Goal: Use online tool/utility: Utilize a website feature to perform a specific function

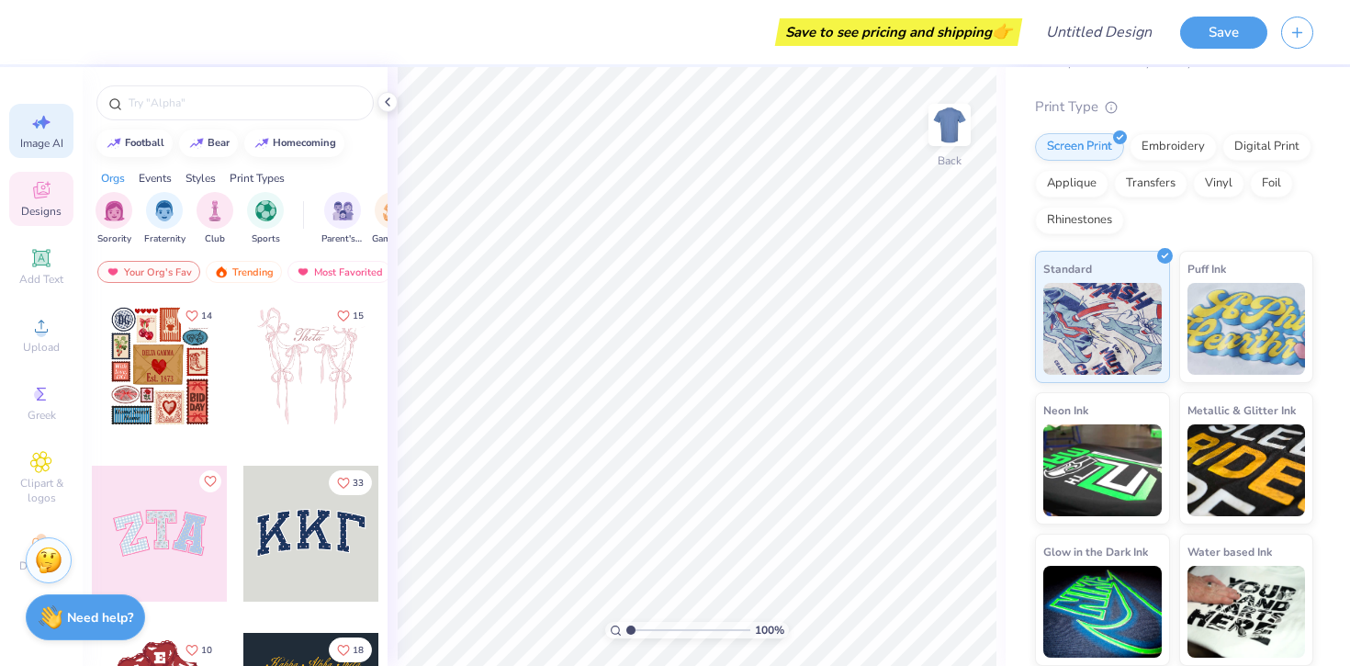
click at [44, 141] on span "Image AI" at bounding box center [41, 143] width 43 height 15
select select "4"
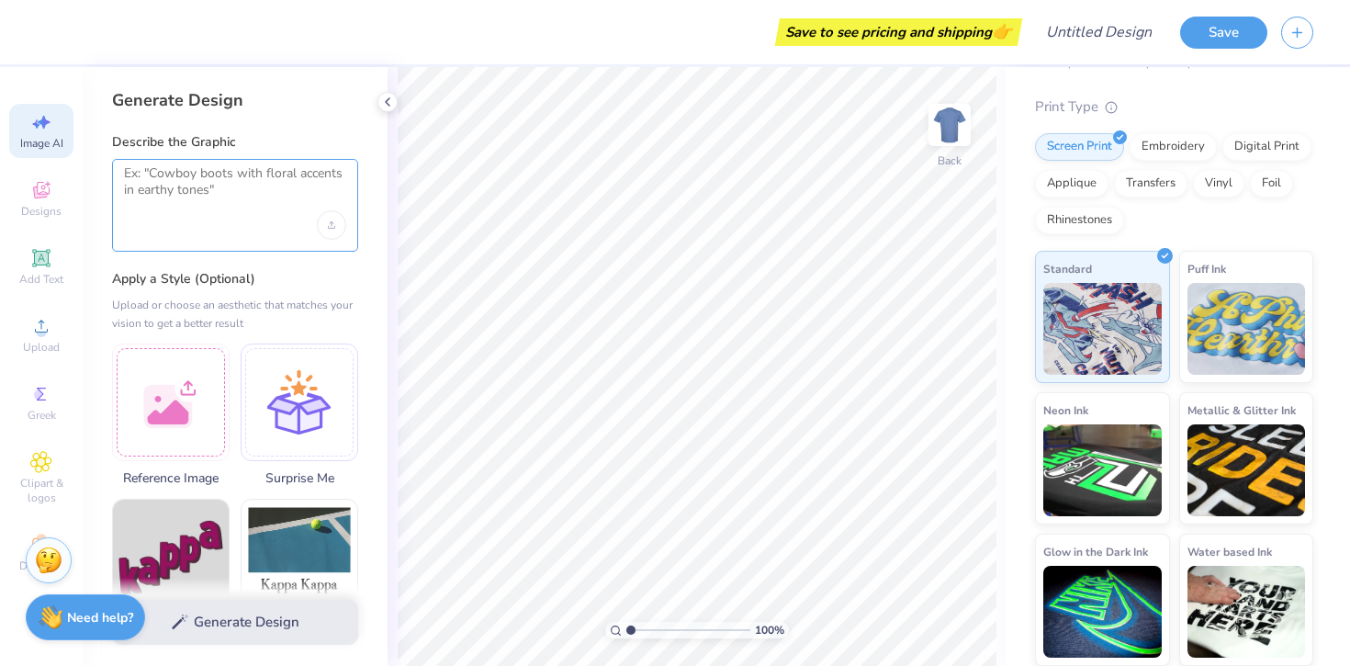
click at [177, 171] on textarea at bounding box center [235, 188] width 222 height 46
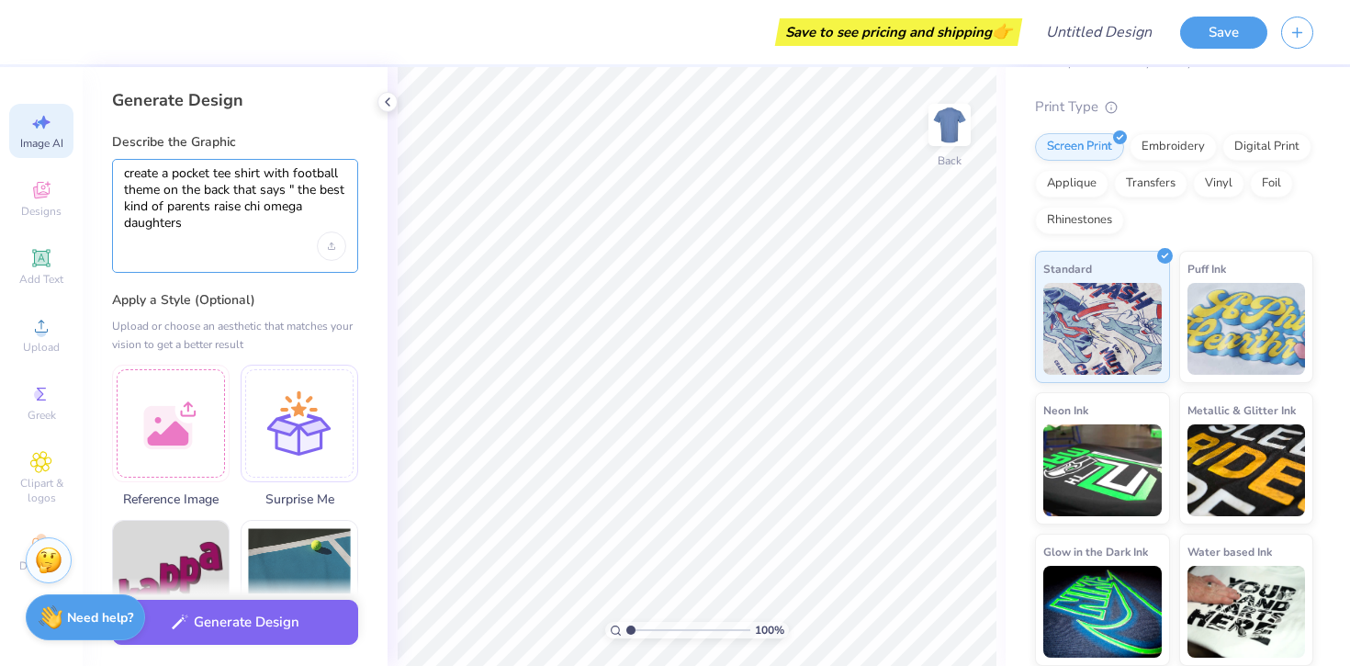
click at [244, 209] on textarea "create a pocket tee shirt with football theme on the back that says " the best …" at bounding box center [235, 198] width 222 height 67
drag, startPoint x: 245, startPoint y: 209, endPoint x: 298, endPoint y: 207, distance: 52.4
click at [298, 207] on textarea "create a pocket tee shirt with football theme on the back that says " the best …" at bounding box center [235, 198] width 222 height 67
click at [280, 225] on textarea "create a pocket tee shirt with football theme on the back that says " the best …" at bounding box center [235, 198] width 222 height 67
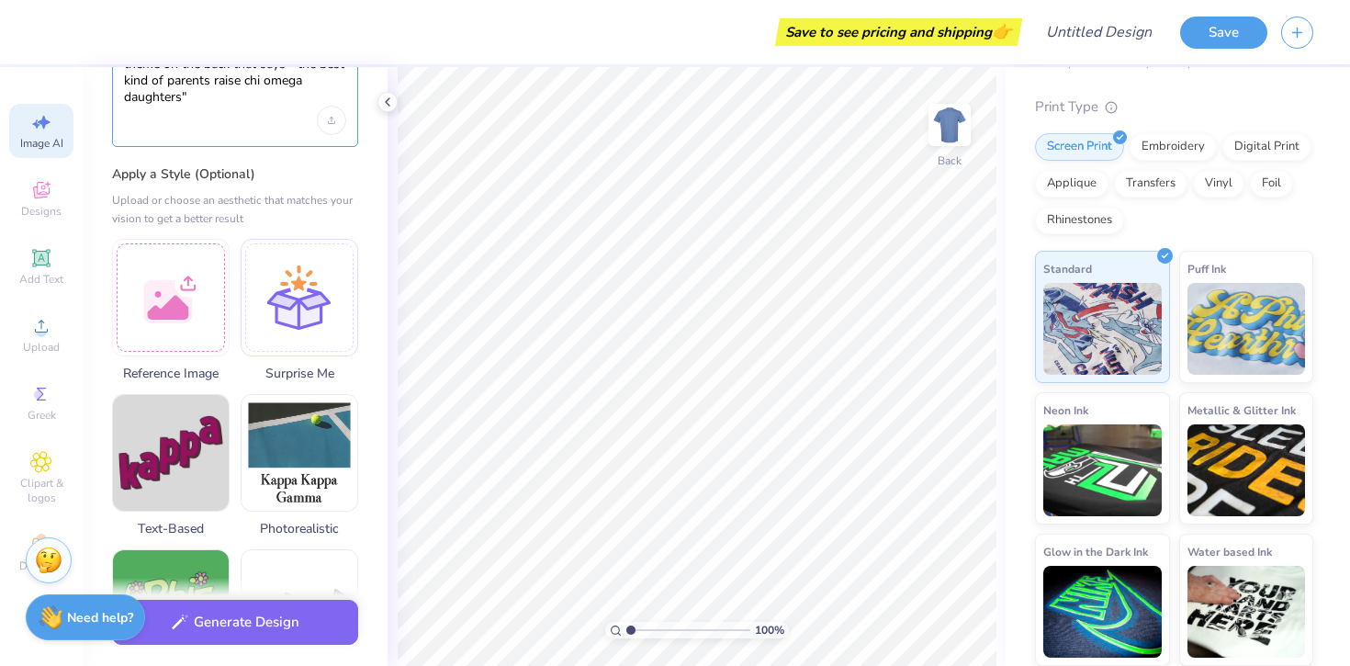
scroll to position [131, 0]
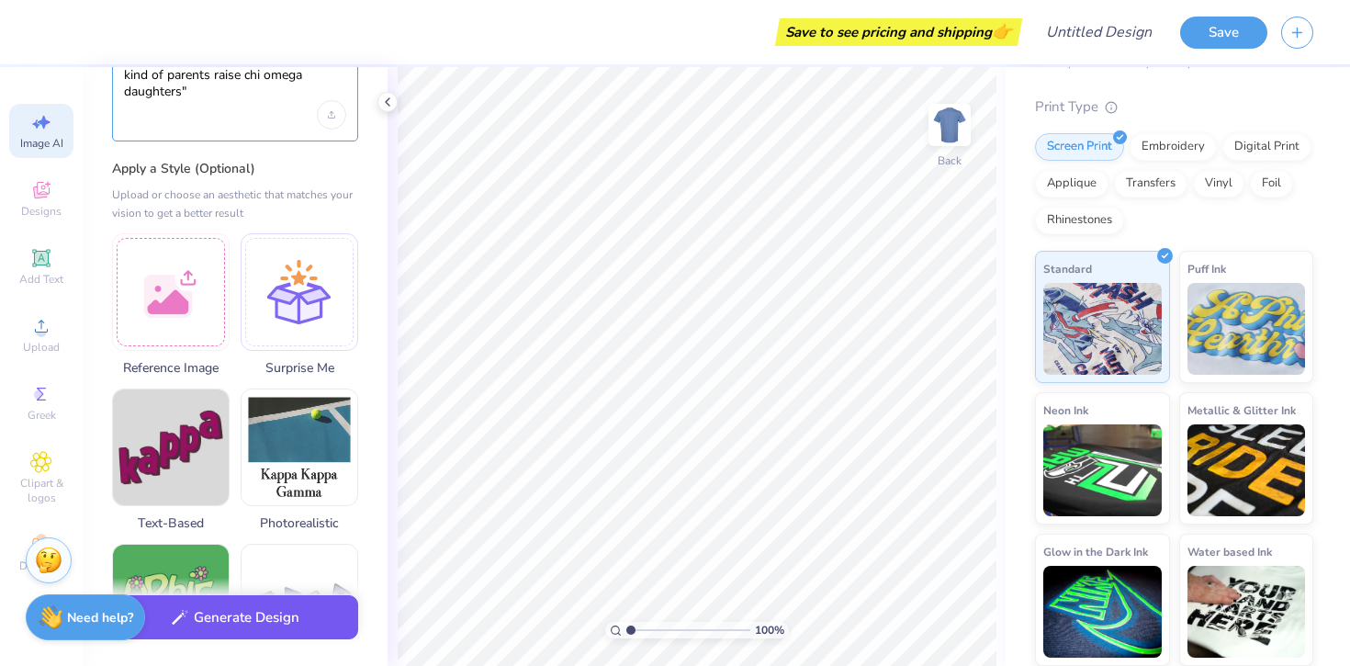
type textarea "create a pocket tee shirt with football theme on the back that says " the best …"
click at [293, 627] on button "Generate Design" at bounding box center [235, 617] width 246 height 45
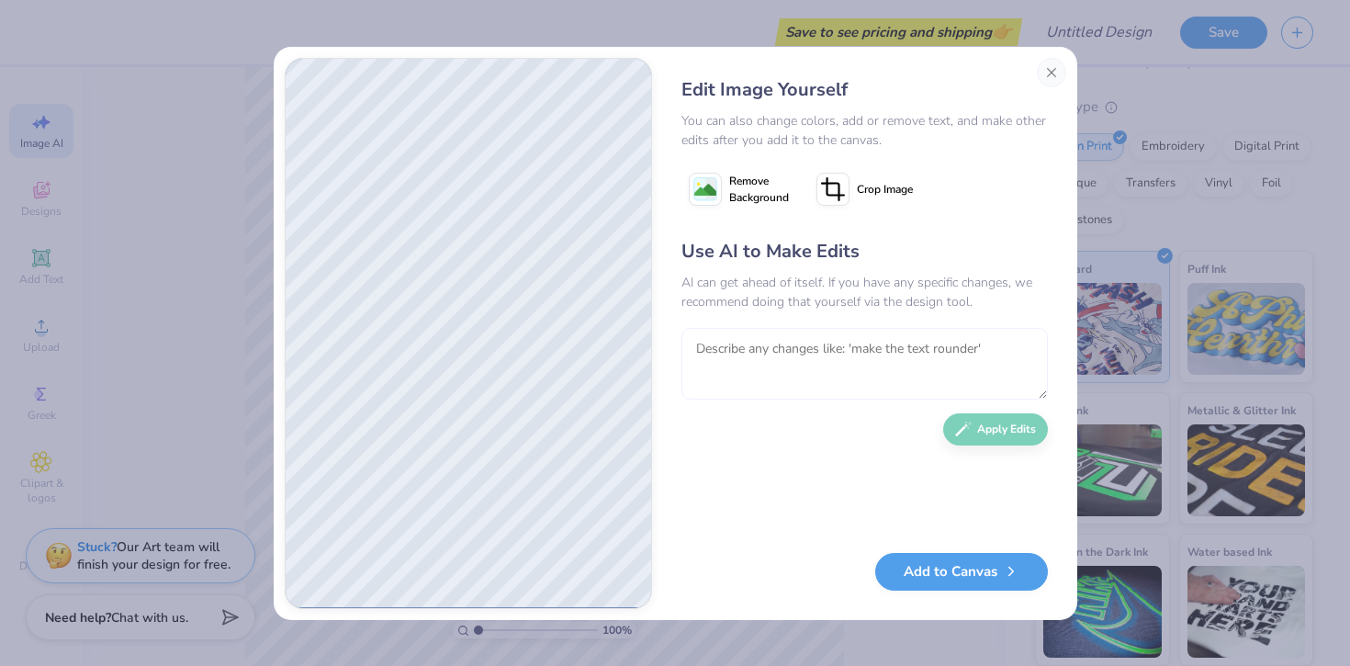
click at [805, 359] on textarea at bounding box center [865, 364] width 367 height 72
type textarea "make the color scheme red, cream, and navy"
click at [995, 425] on button "Apply Edits" at bounding box center [995, 425] width 105 height 32
